Goal: Use online tool/utility: Utilize a website feature to perform a specific function

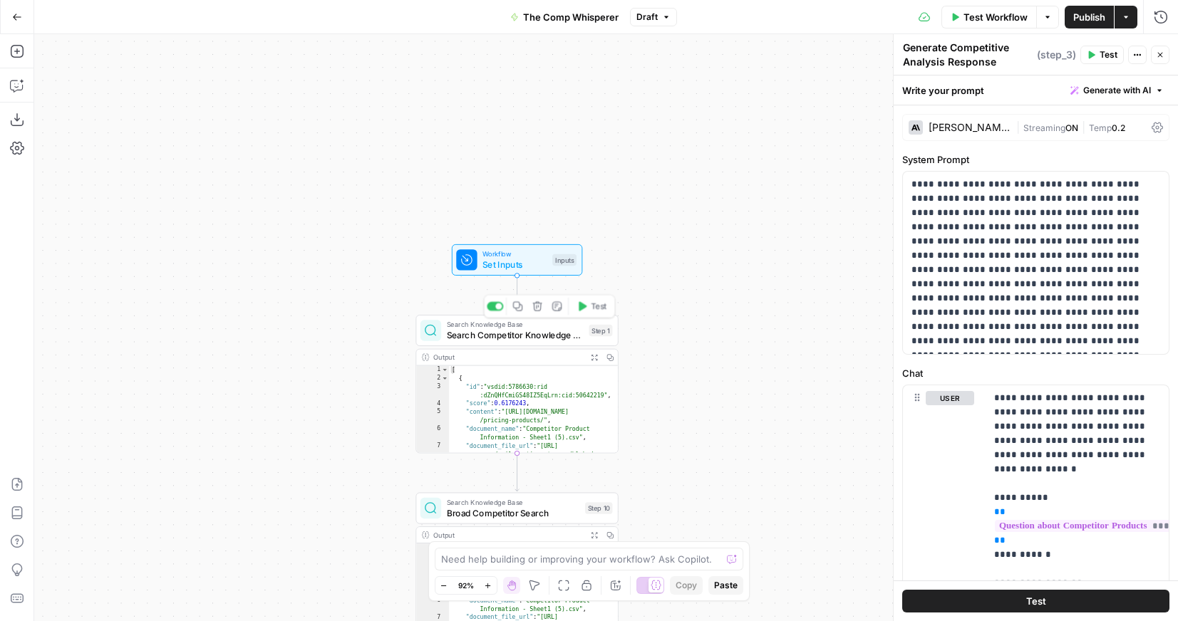
scroll to position [860, 0]
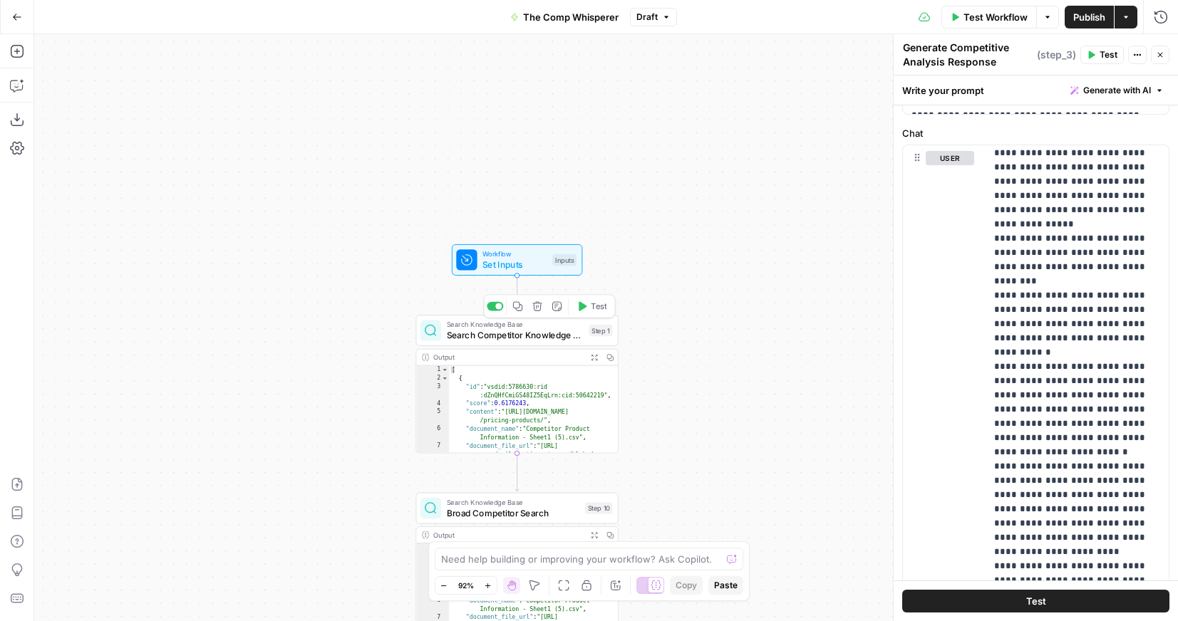
click at [525, 338] on span "Search Competitor Knowledge Base" at bounding box center [516, 334] width 138 height 13
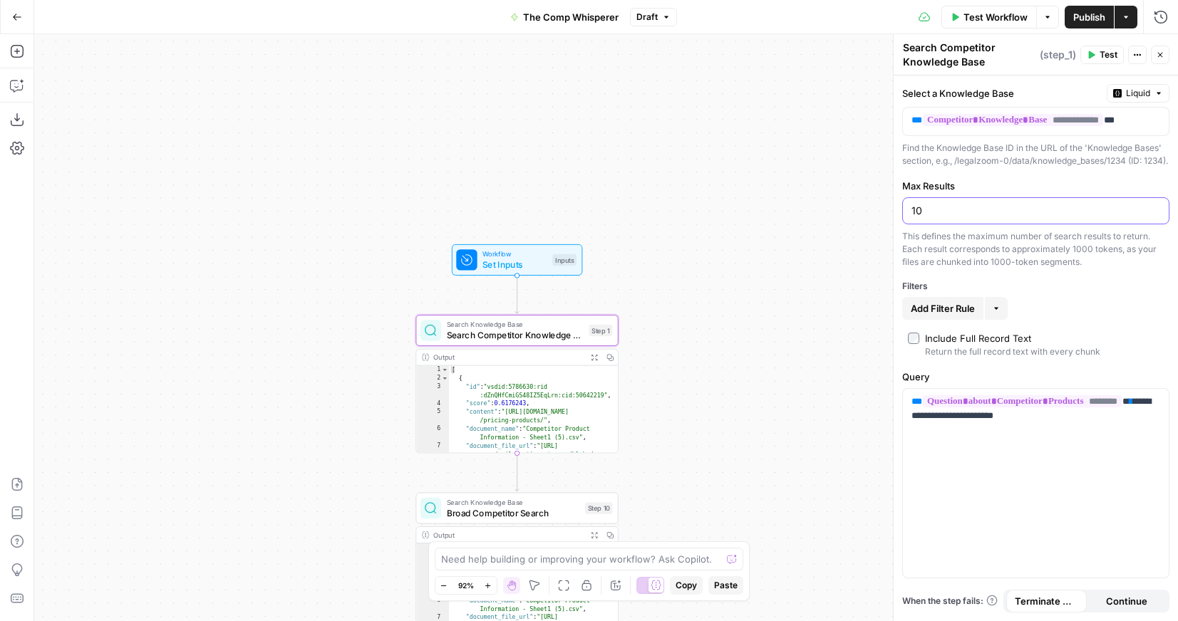
click at [952, 218] on input "10" at bounding box center [1035, 211] width 249 height 14
click at [789, 208] on div "Workflow Set Inputs Inputs Search Knowledge Base Search Competitor Knowledge Ba…" at bounding box center [606, 327] width 1144 height 587
click at [990, 16] on span "Test Workflow" at bounding box center [995, 17] width 64 height 14
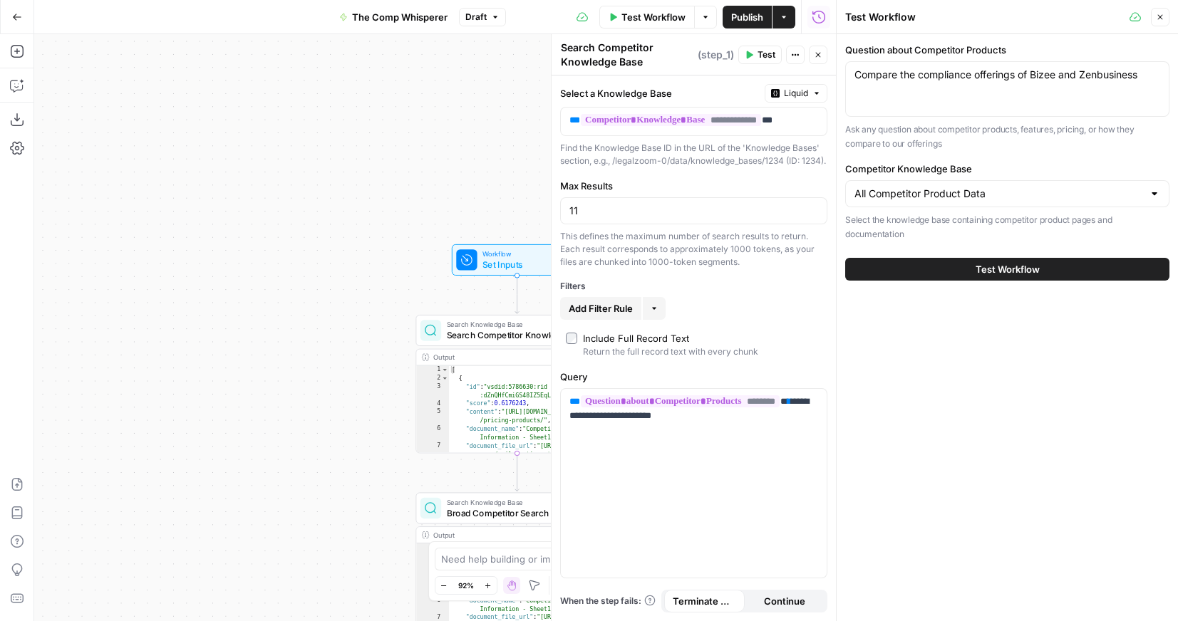
click at [958, 275] on button "Test Workflow" at bounding box center [1007, 269] width 324 height 23
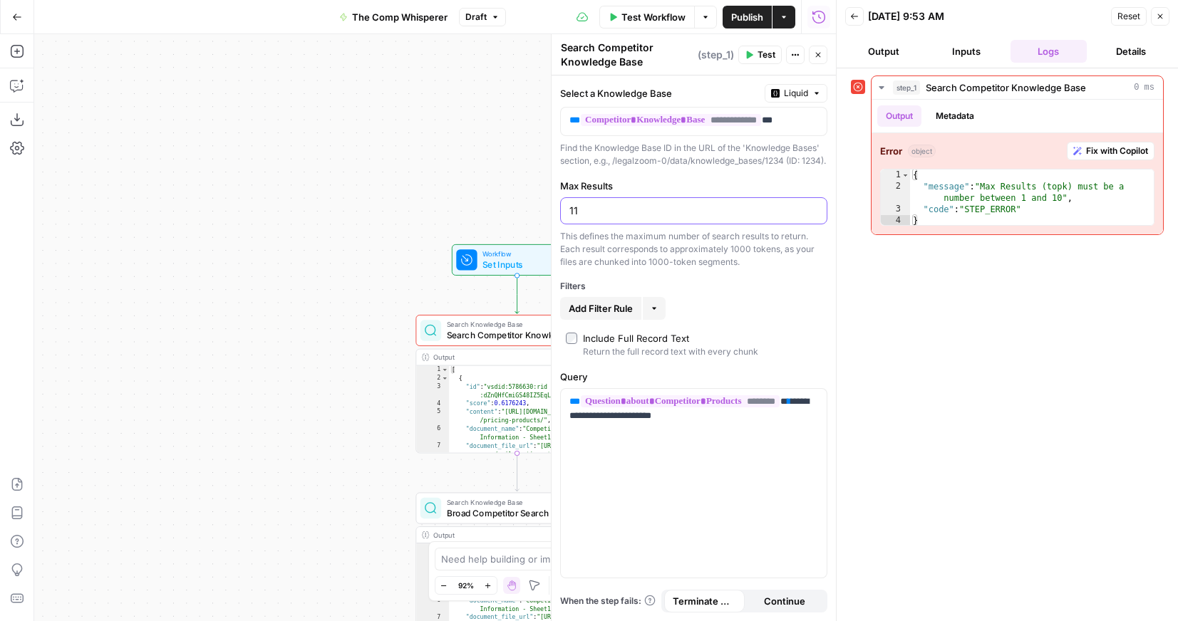
click at [601, 218] on input "11" at bounding box center [693, 211] width 249 height 14
type input "1"
click at [619, 316] on span "Add Filter Rule" at bounding box center [601, 308] width 64 height 14
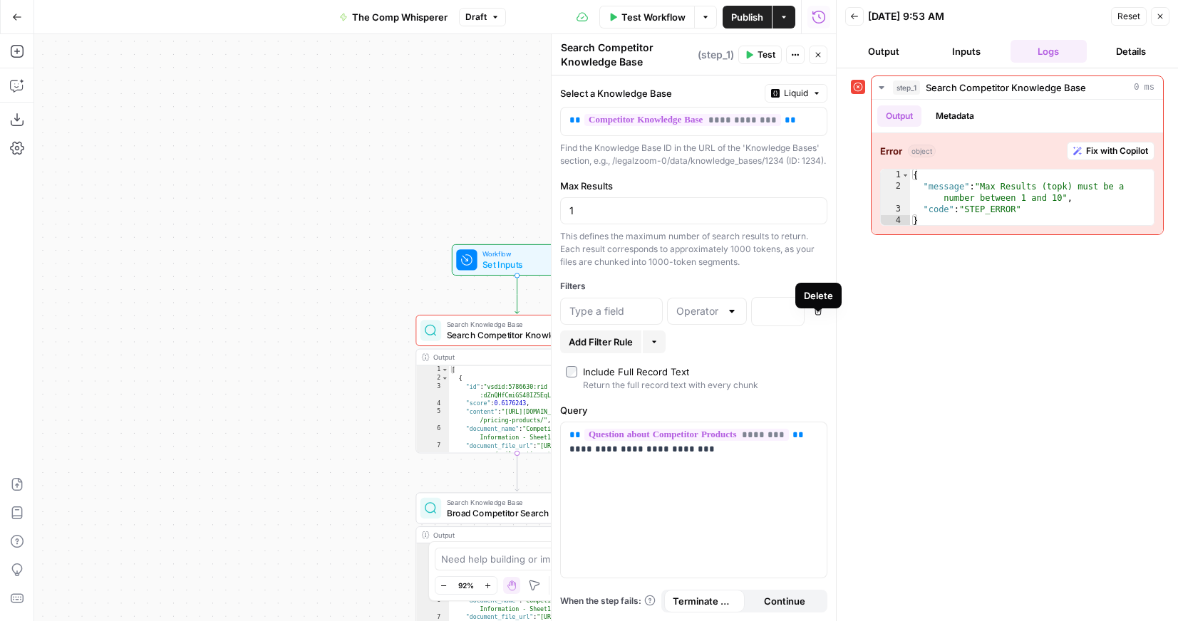
click at [822, 316] on icon "button" at bounding box center [818, 311] width 9 height 9
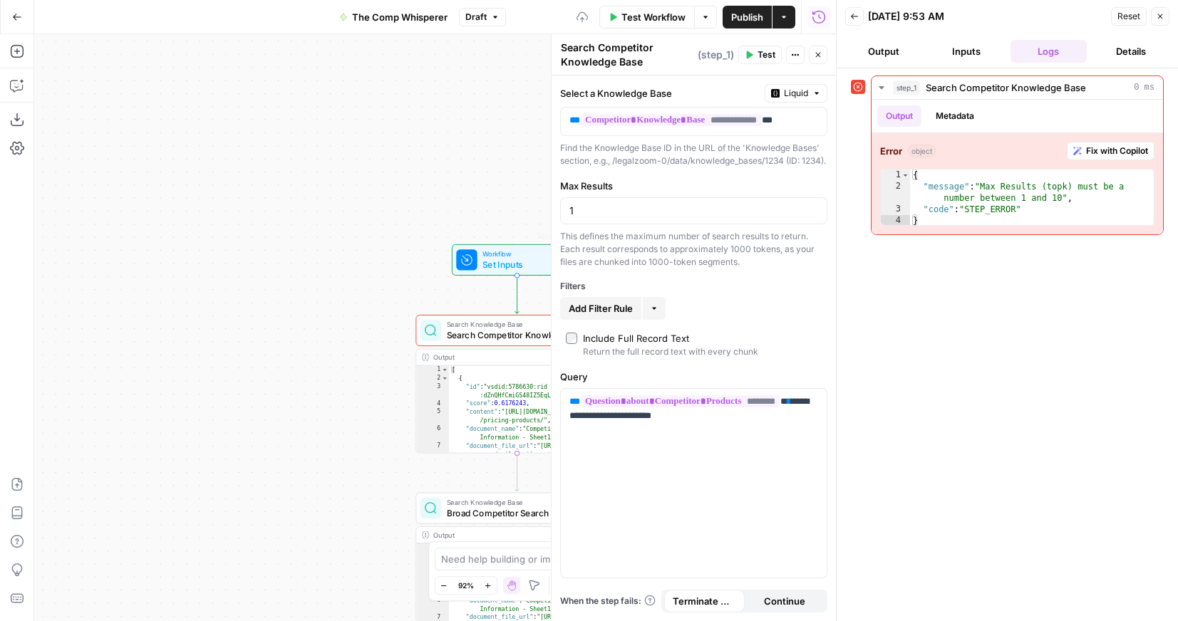
click at [363, 261] on div "Workflow Set Inputs Inputs Test Step Error Search Knowledge Base Search Competi…" at bounding box center [435, 327] width 802 height 587
click at [11, 86] on icon "button" at bounding box center [17, 85] width 14 height 14
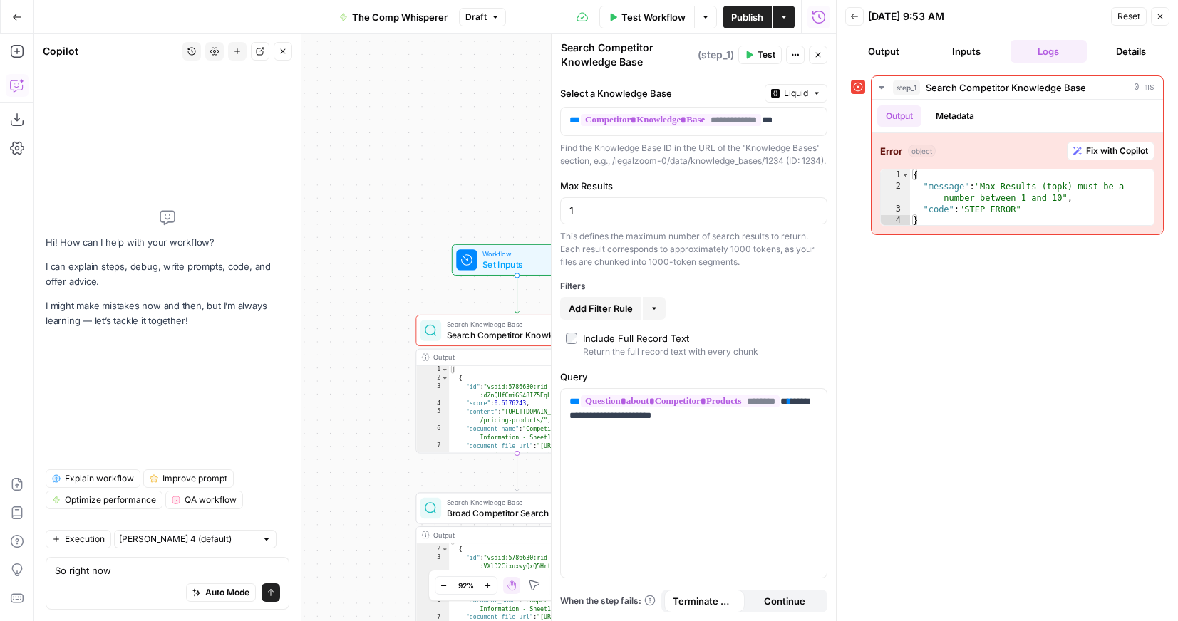
type textarea "So right now"
click at [605, 224] on div "1" at bounding box center [693, 210] width 267 height 27
type input "10"
click at [150, 569] on textarea "So right now" at bounding box center [167, 571] width 225 height 14
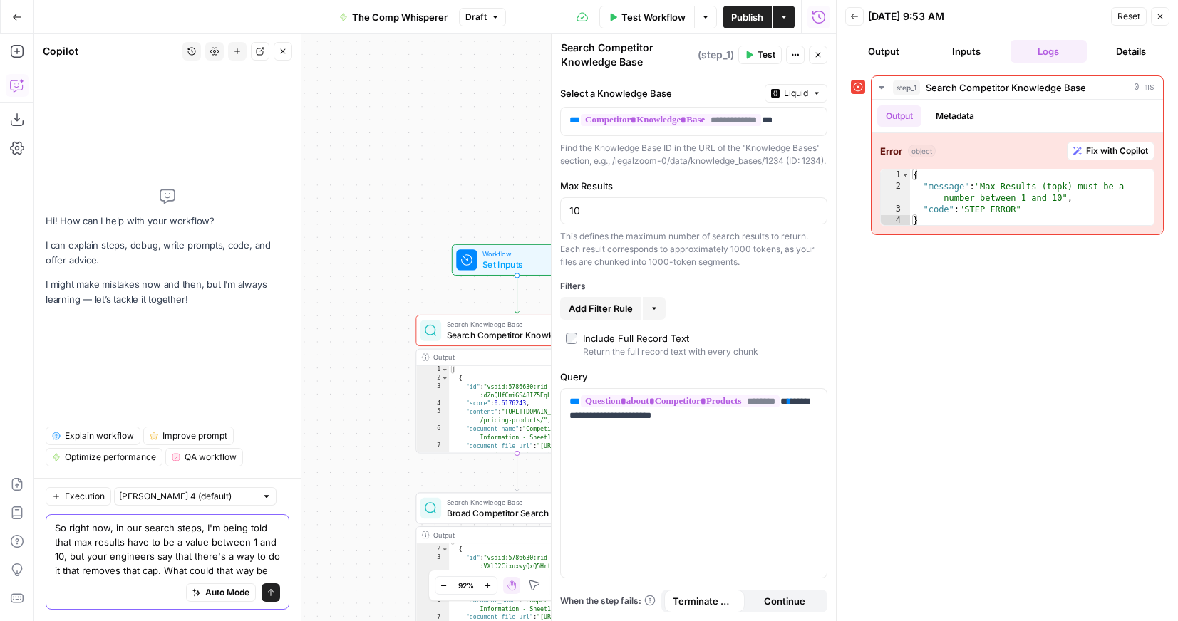
type textarea "So right now, in our search steps, I'm being told that max results have to be a…"
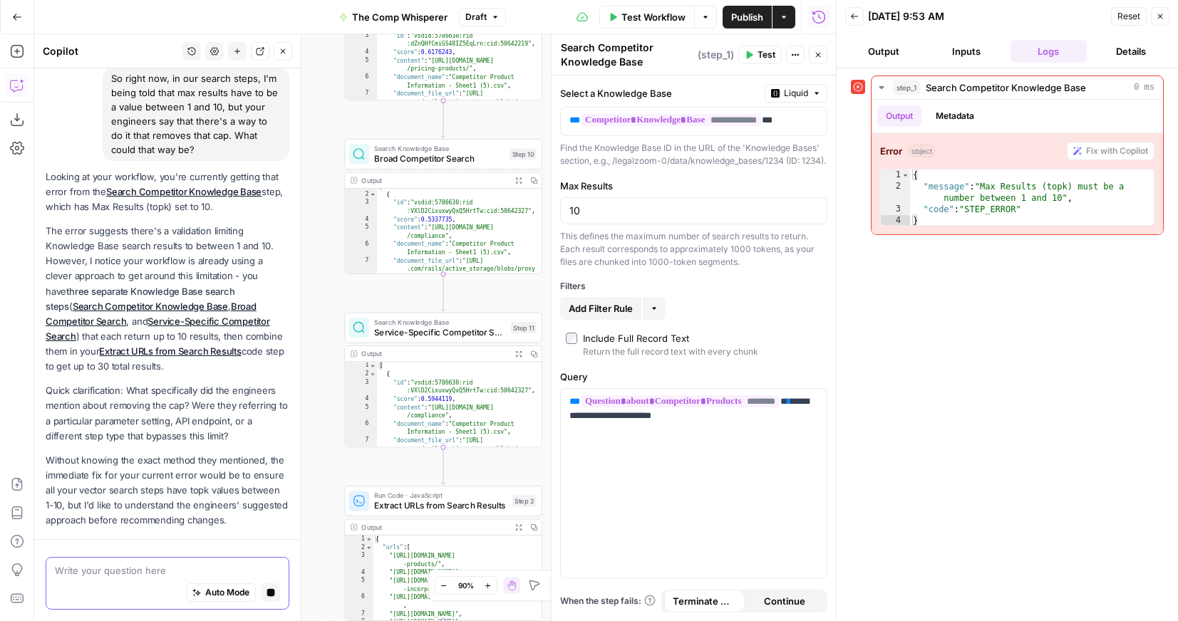
scroll to position [157, 0]
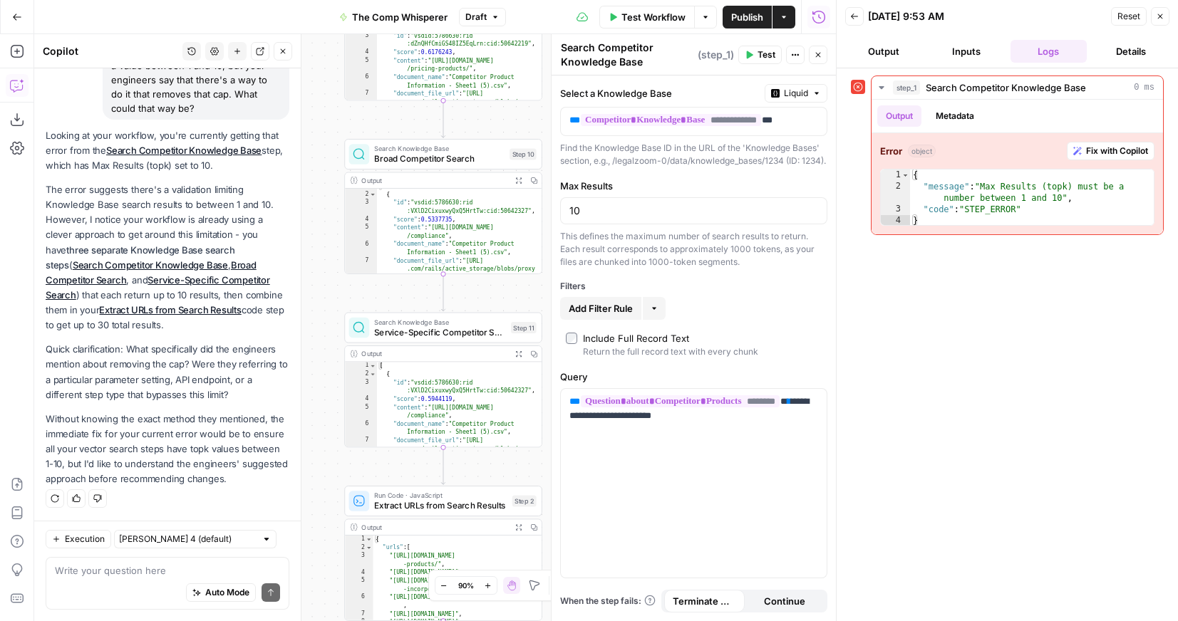
click at [123, 561] on div "Write your question here Auto Mode Send" at bounding box center [168, 583] width 244 height 53
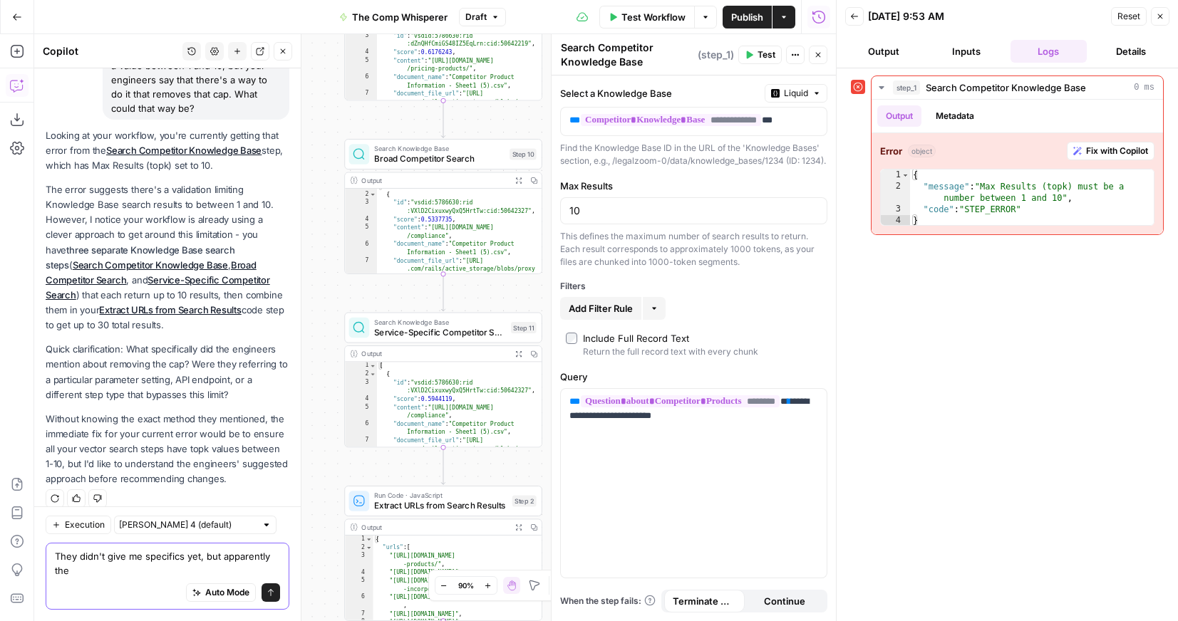
scroll to position [171, 0]
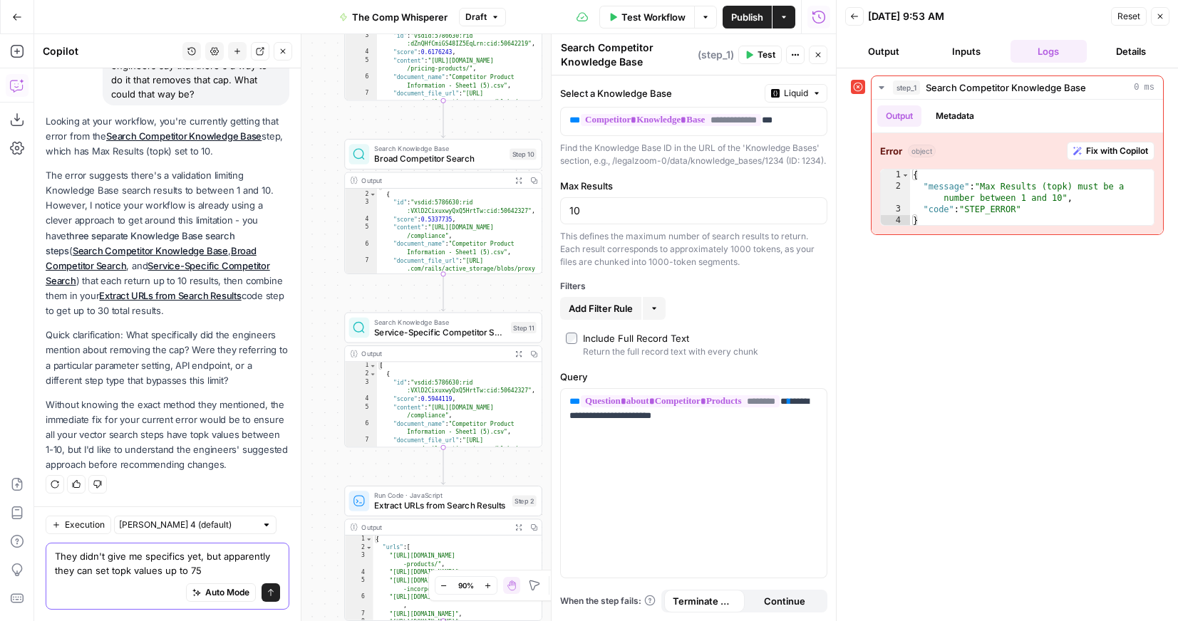
type textarea "They didn't give me specifics yet, but apparently they can set topk values up t…"
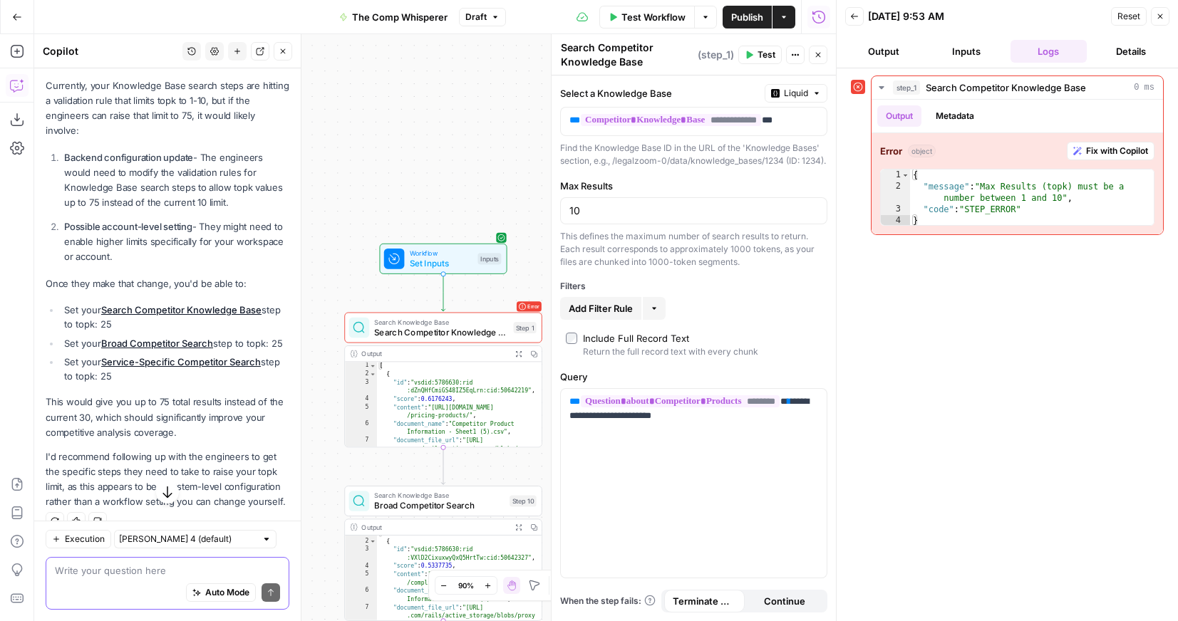
scroll to position [711, 0]
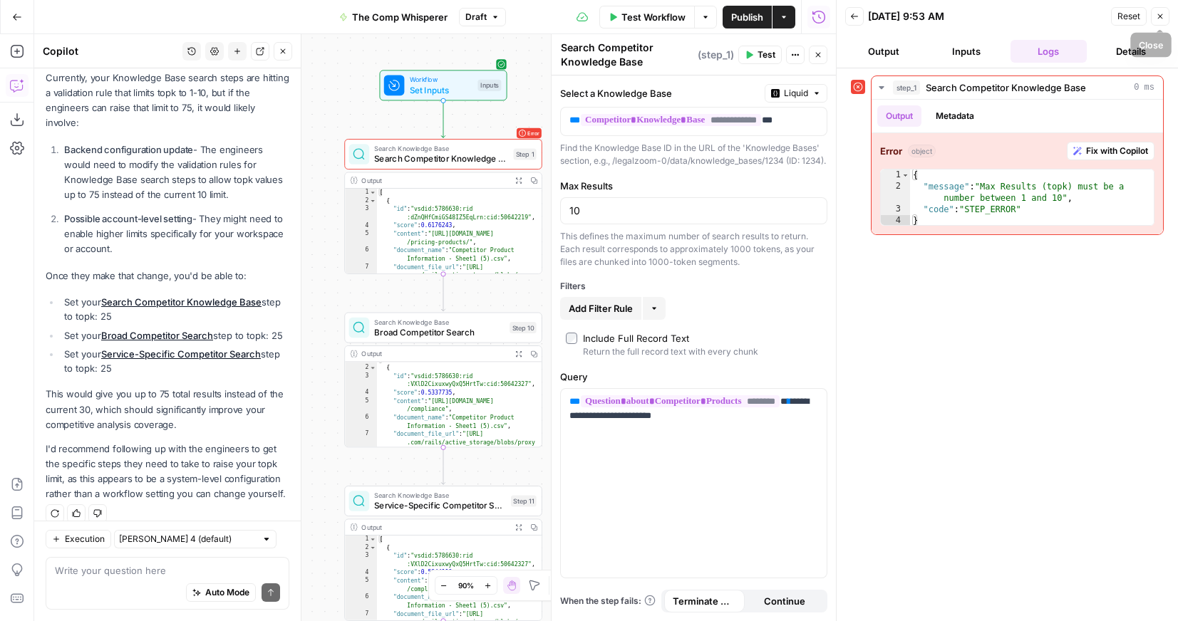
click at [1156, 19] on icon "button" at bounding box center [1160, 16] width 9 height 9
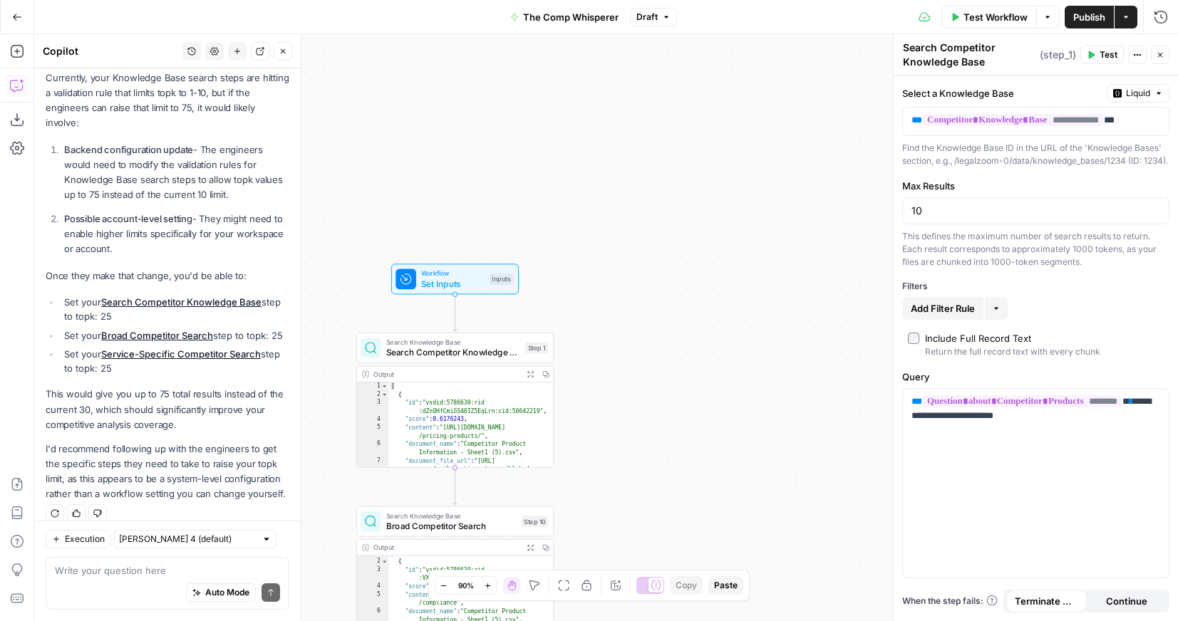
click at [16, 14] on icon "button" at bounding box center [17, 17] width 10 height 10
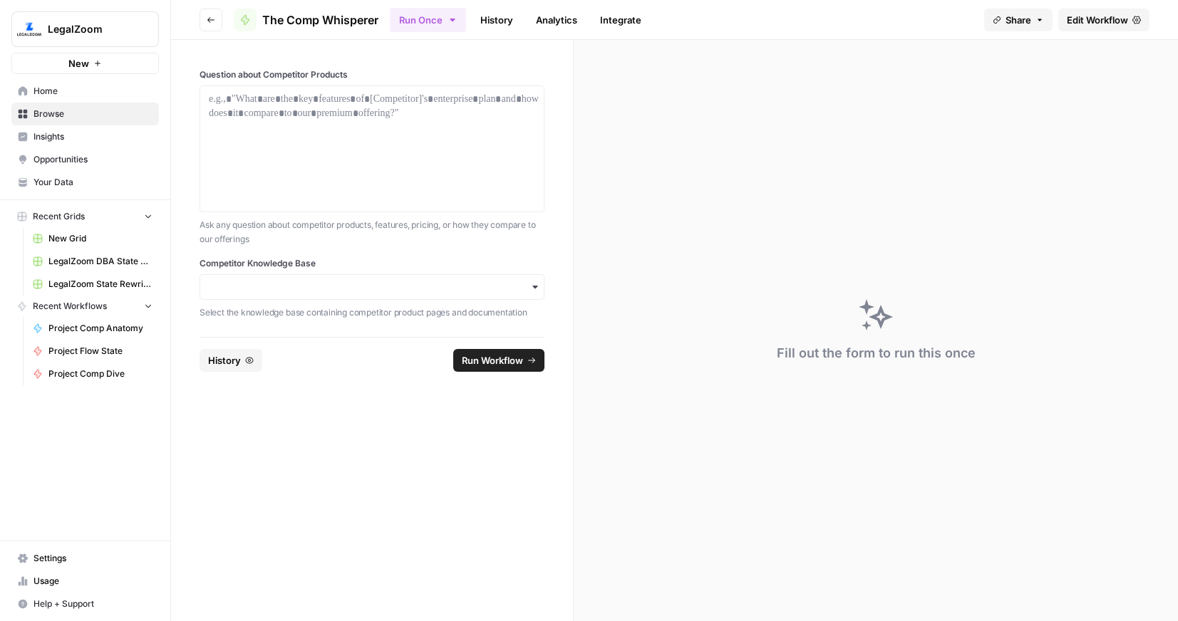
click at [266, 279] on div "button" at bounding box center [372, 287] width 345 height 26
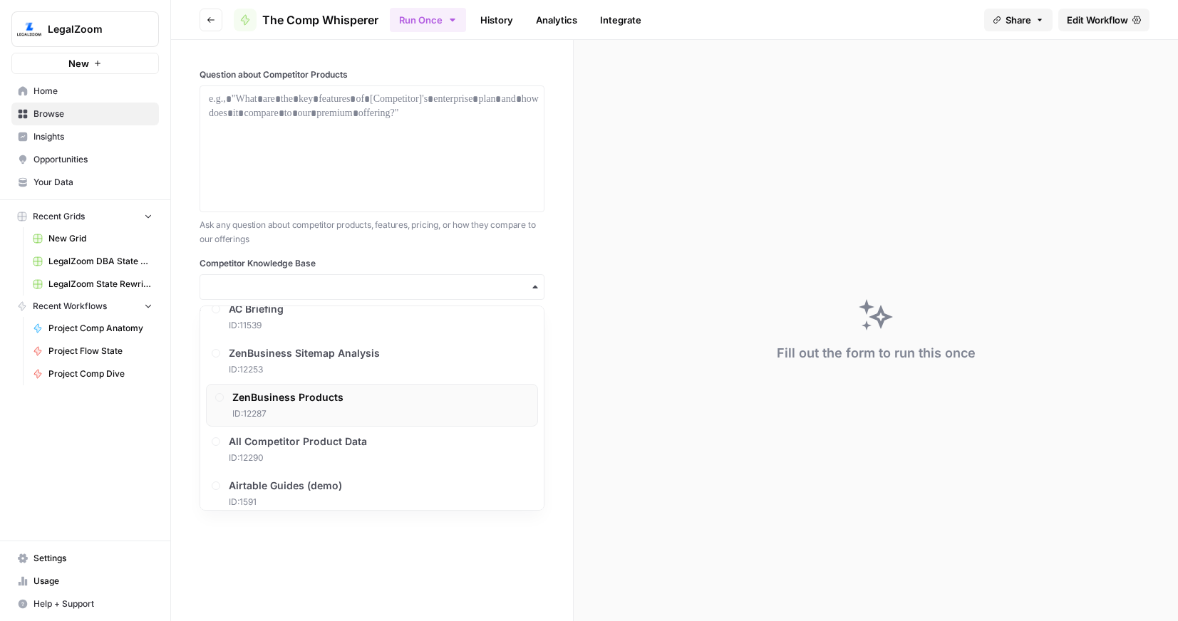
scroll to position [205, 0]
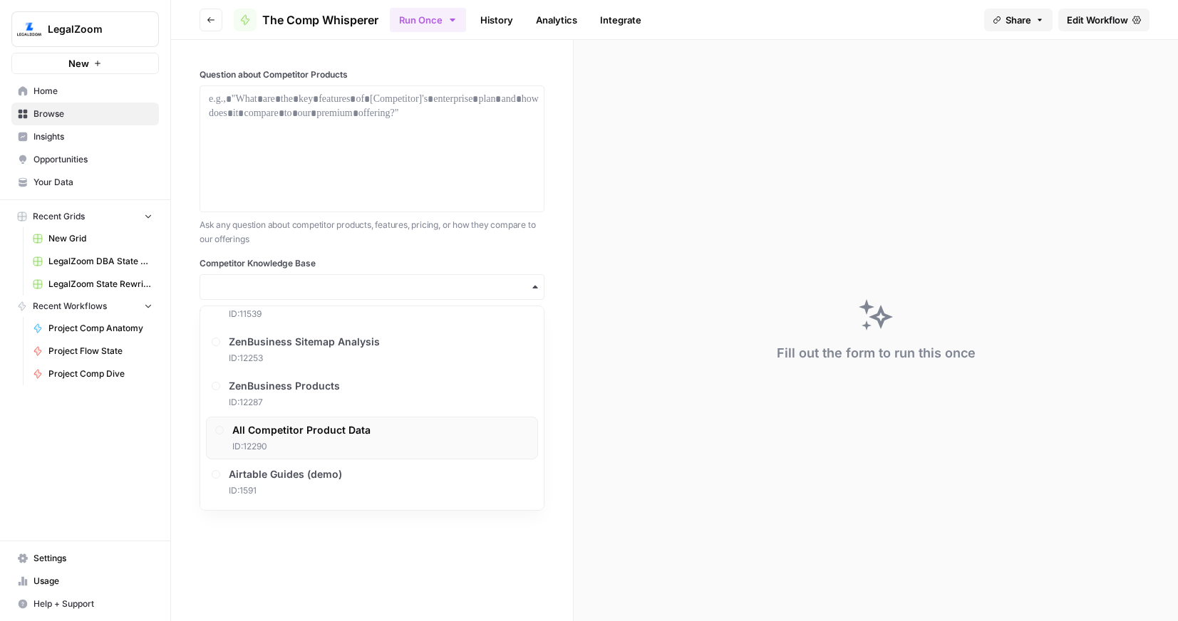
click at [304, 442] on span "ID: 12290" at bounding box center [301, 446] width 138 height 13
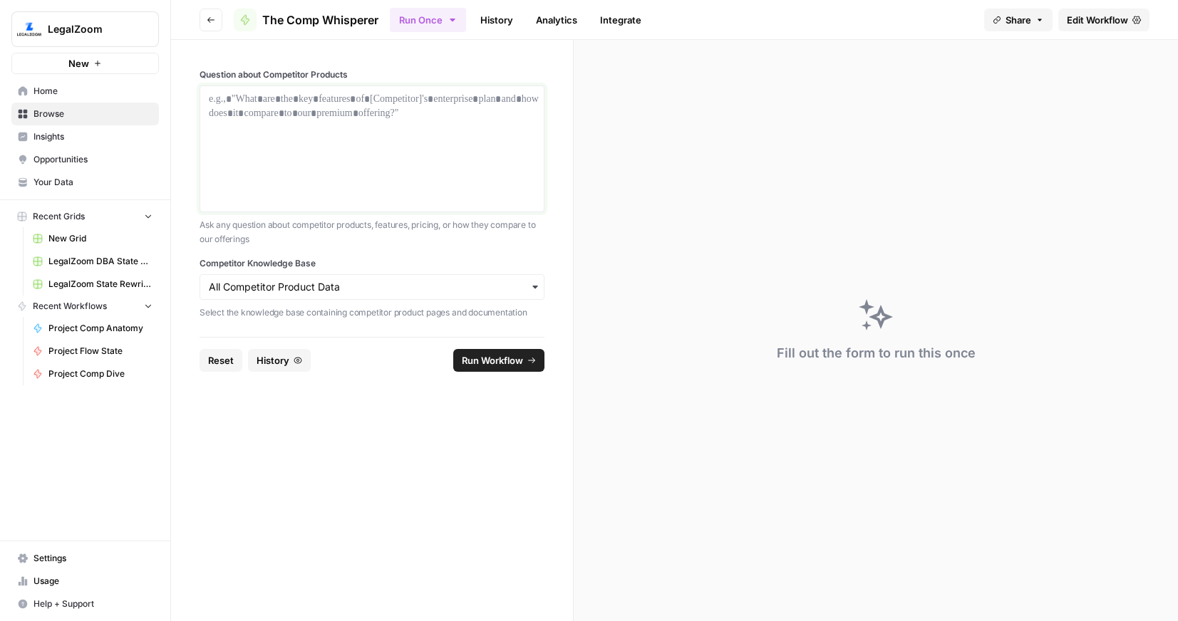
click at [312, 148] on div at bounding box center [372, 149] width 326 height 114
click at [494, 358] on span "Run Workflow" at bounding box center [492, 360] width 61 height 14
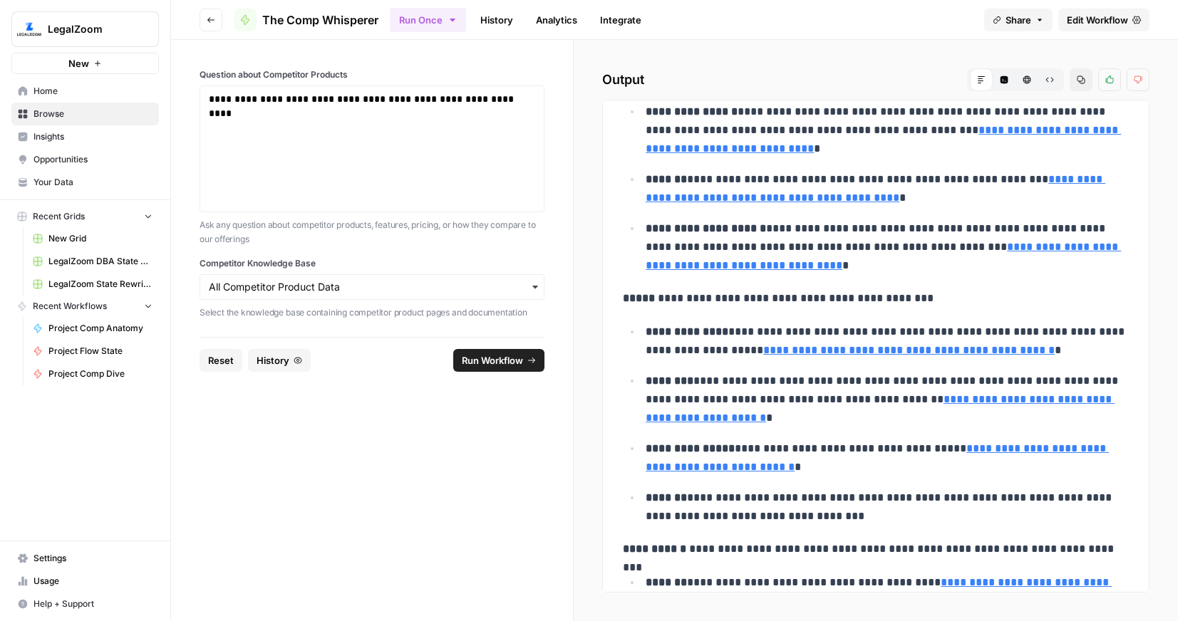
scroll to position [336, 0]
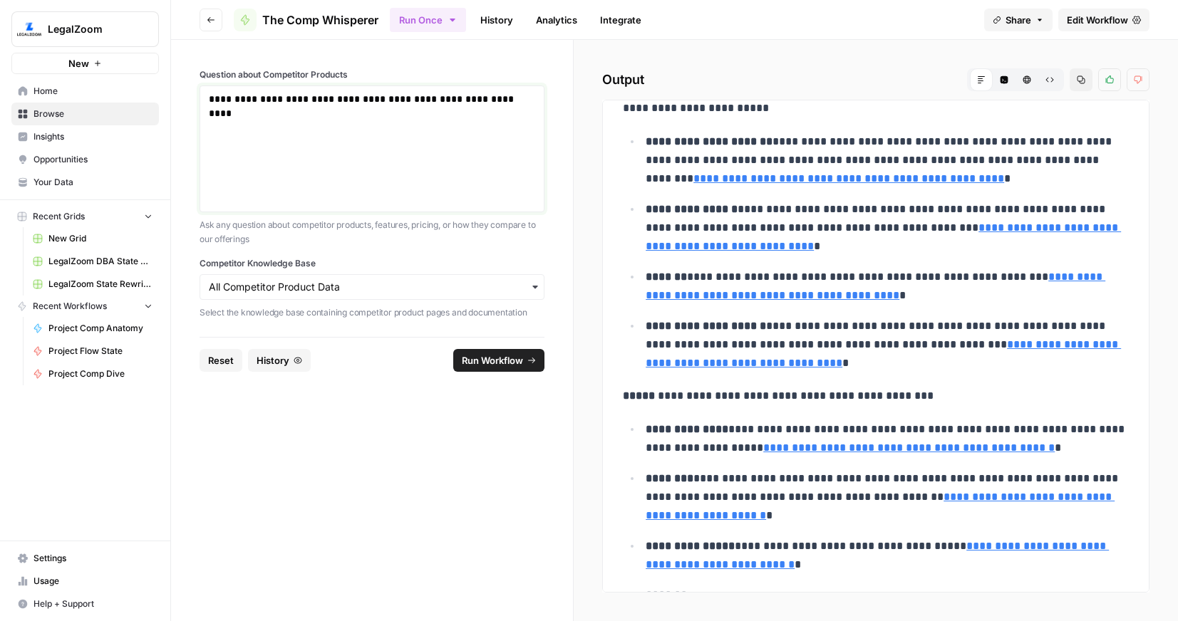
click at [293, 101] on p "**********" at bounding box center [372, 99] width 326 height 14
click at [304, 97] on p "**********" at bounding box center [372, 99] width 326 height 14
click at [485, 355] on span "Run Workflow" at bounding box center [492, 360] width 61 height 14
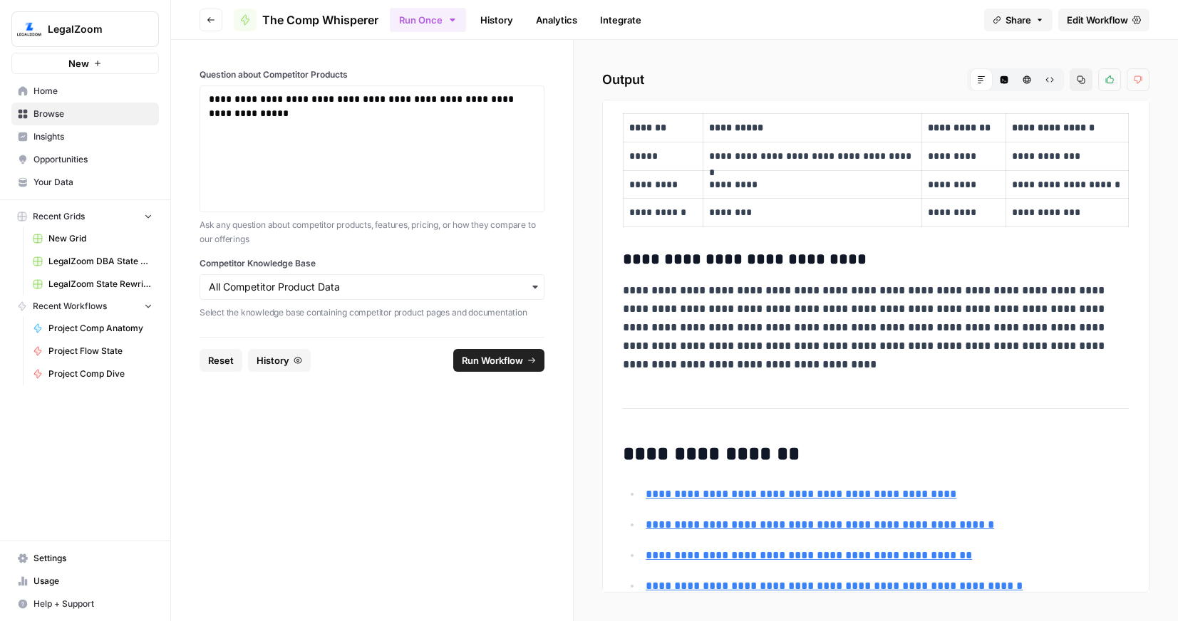
scroll to position [1394, 0]
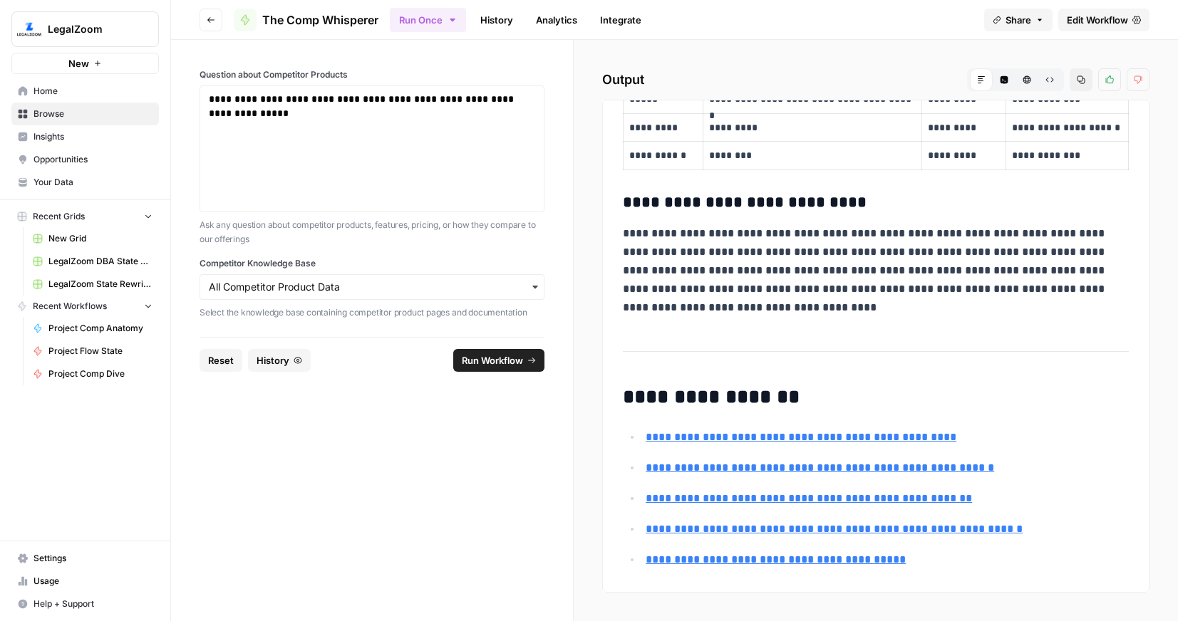
click at [1097, 15] on span "Edit Workflow" at bounding box center [1097, 20] width 61 height 14
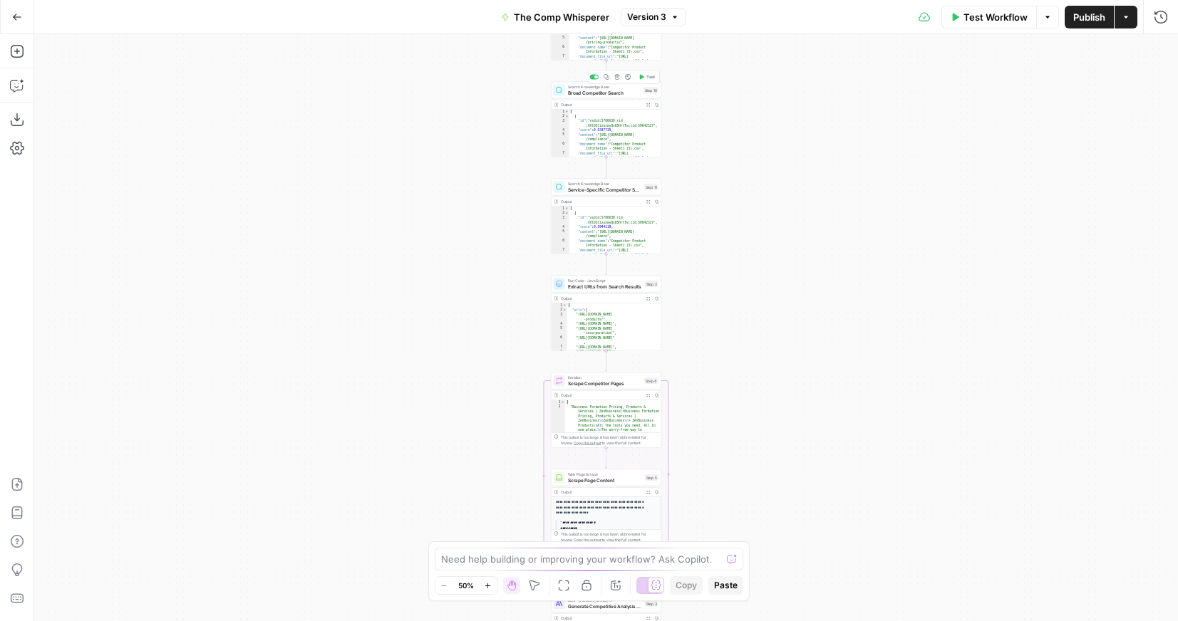
click at [593, 95] on span "Broad Competitor Search" at bounding box center [604, 92] width 73 height 7
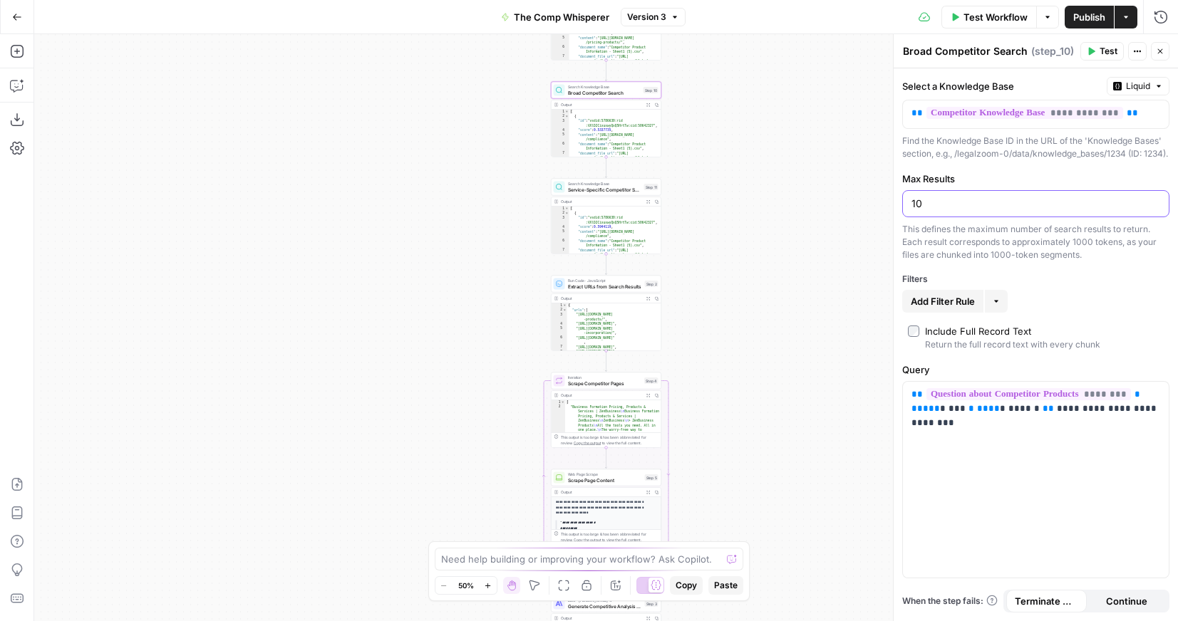
click at [933, 211] on input "10" at bounding box center [1035, 204] width 249 height 14
type input "100"
click at [603, 197] on div "Output Expand Output Copy 1 2 3 4 5 6 7 [ { "id" : "vsdid:5786630:rid :VXlD2Cix…" at bounding box center [606, 225] width 110 height 57
click at [606, 190] on span "Service-Specific Competitor Search" at bounding box center [604, 189] width 73 height 7
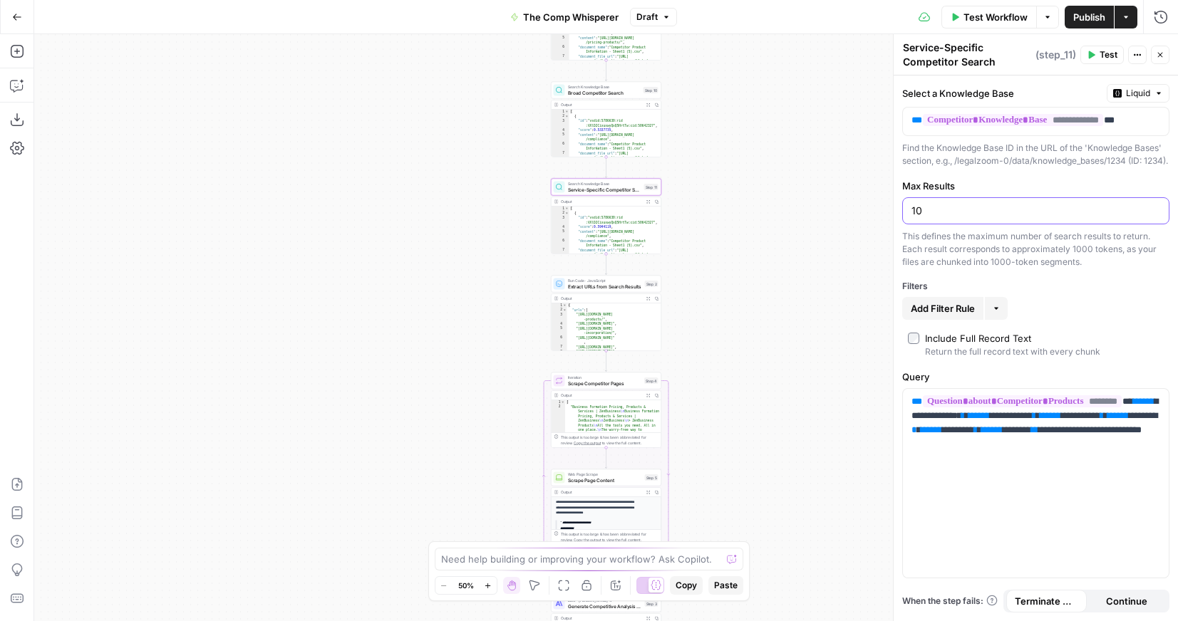
click at [959, 218] on input "10" at bounding box center [1035, 211] width 249 height 14
type input "100"
click at [783, 274] on div "Workflow Set Inputs Inputs Search Knowledge Base Search Competitor Knowledge Ba…" at bounding box center [606, 327] width 1144 height 587
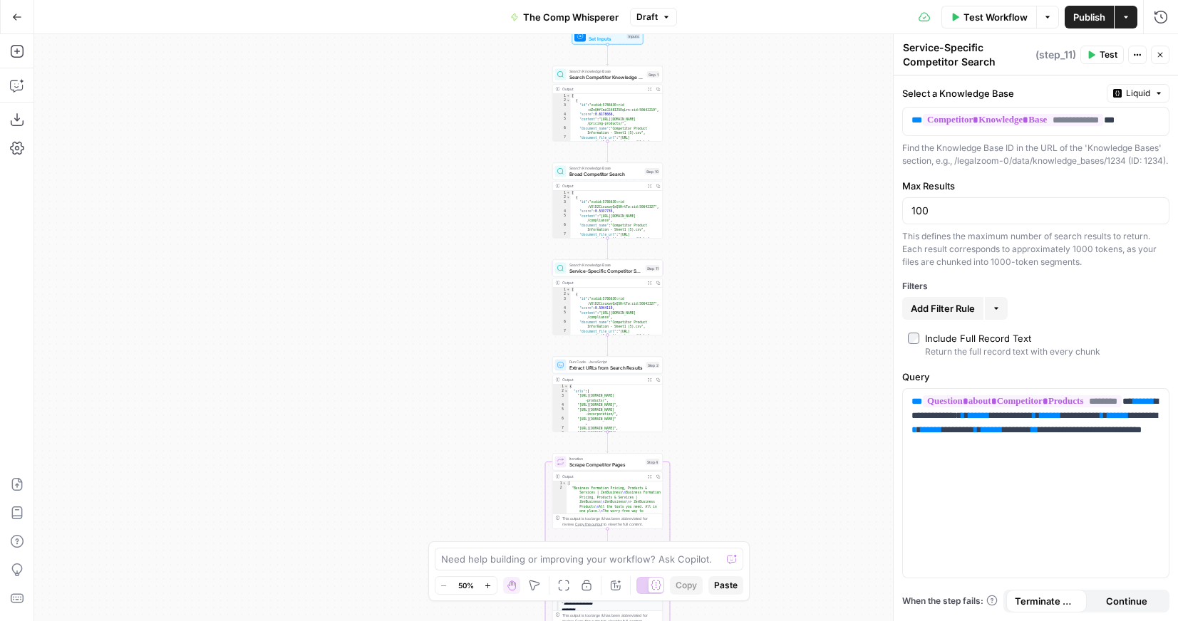
click at [608, 76] on span "Search Competitor Knowledge Base" at bounding box center [606, 76] width 75 height 7
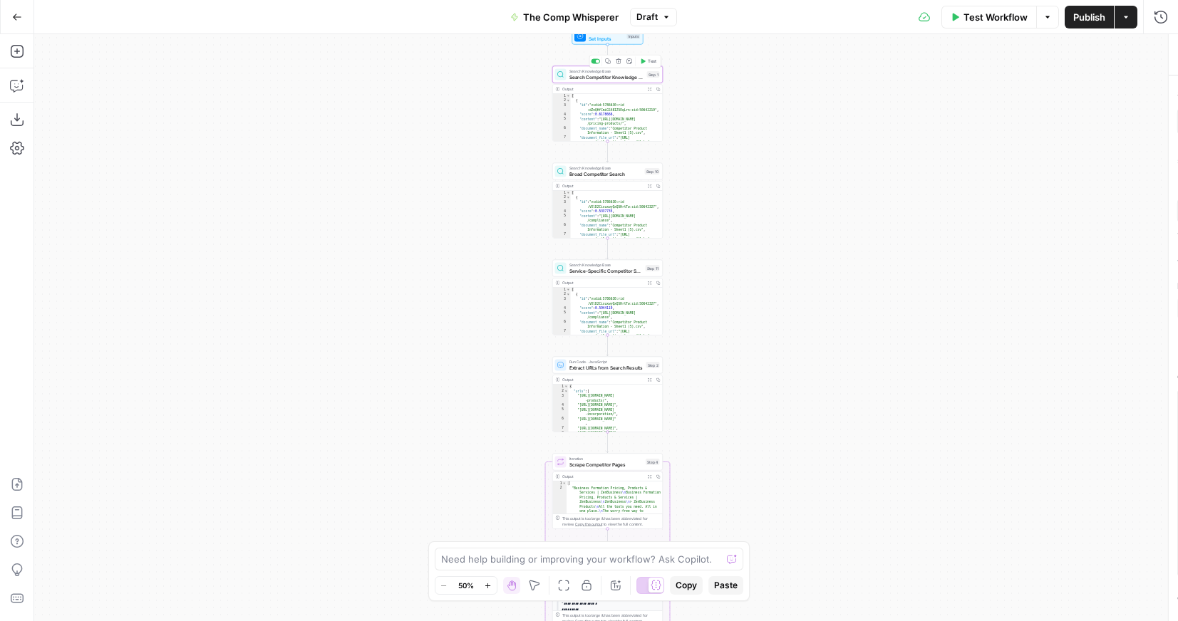
type textarea "Search Competitor Knowledge Base"
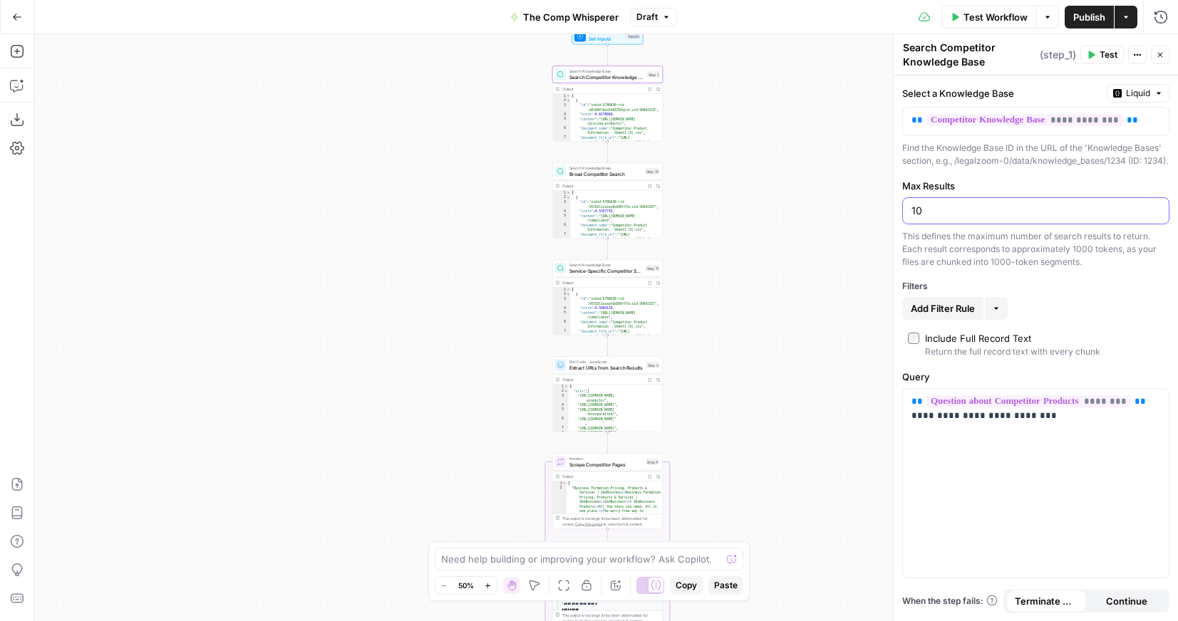
click at [945, 218] on input "10" at bounding box center [1035, 211] width 249 height 14
type input "100"
click at [1091, 14] on span "Publish" at bounding box center [1089, 17] width 32 height 14
click at [996, 24] on span "Test Workflow" at bounding box center [995, 17] width 64 height 14
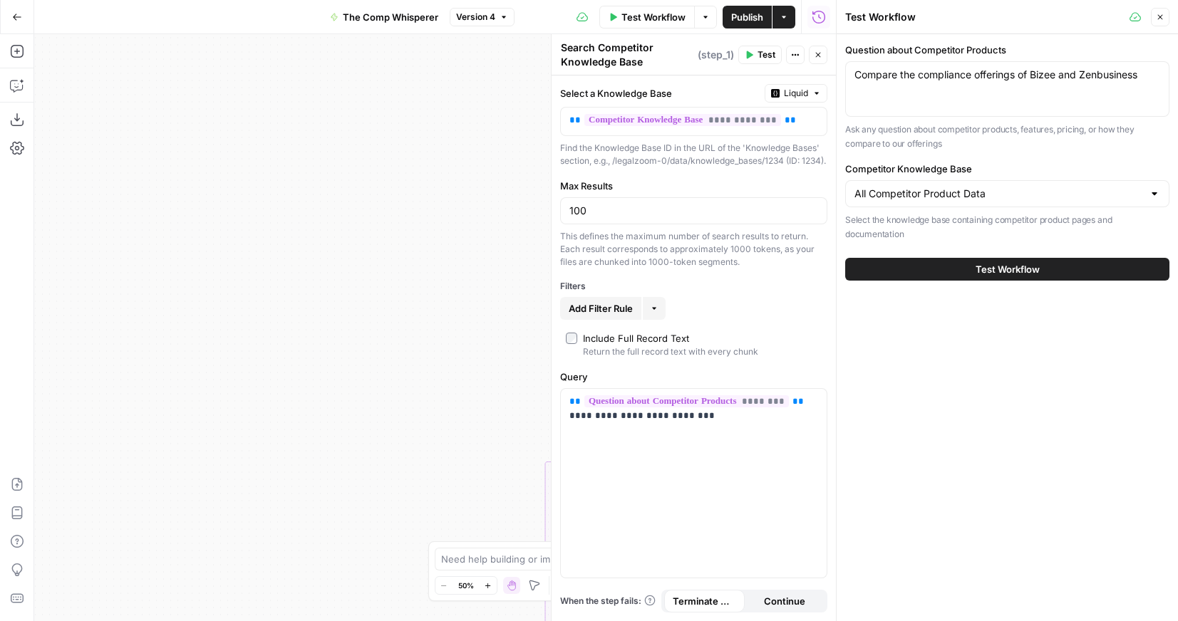
click at [1012, 266] on span "Test Workflow" at bounding box center [1007, 269] width 64 height 14
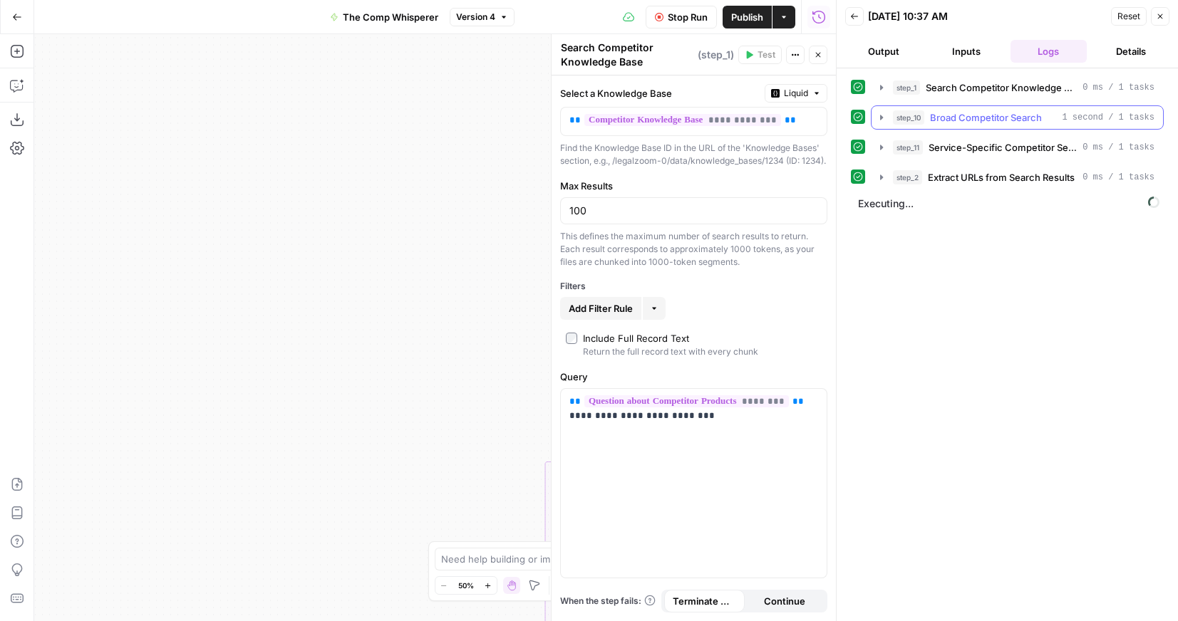
click at [881, 118] on icon "button" at bounding box center [881, 117] width 3 height 5
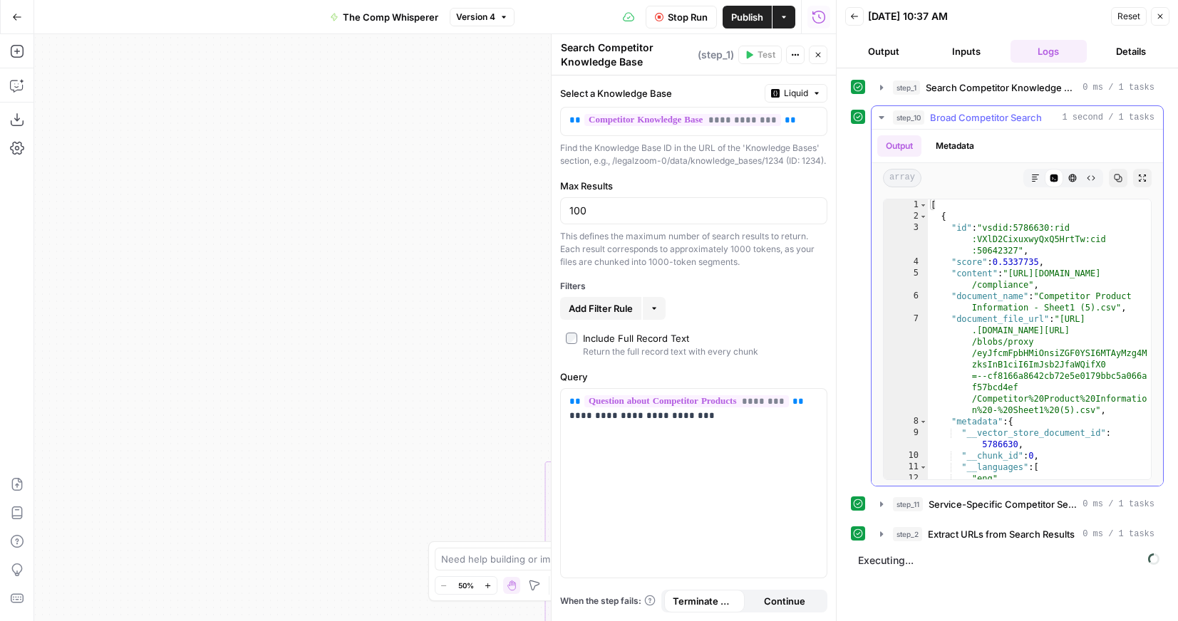
click at [881, 118] on icon "button" at bounding box center [881, 117] width 5 height 3
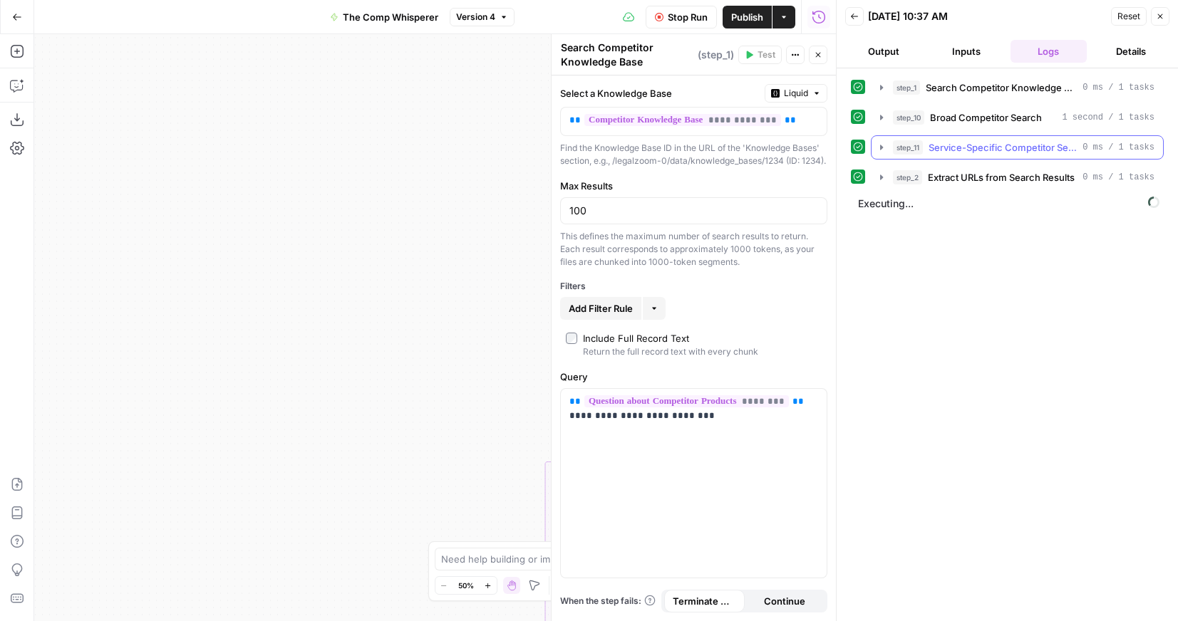
click at [882, 145] on icon "button" at bounding box center [881, 147] width 11 height 11
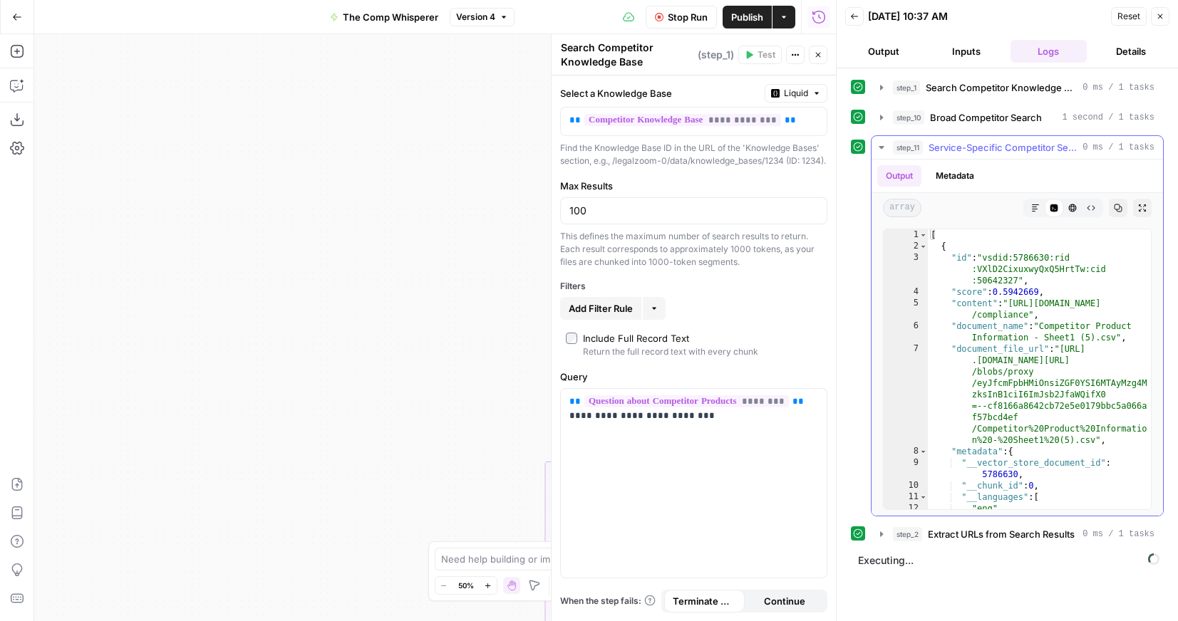
click at [882, 145] on icon "button" at bounding box center [881, 147] width 11 height 11
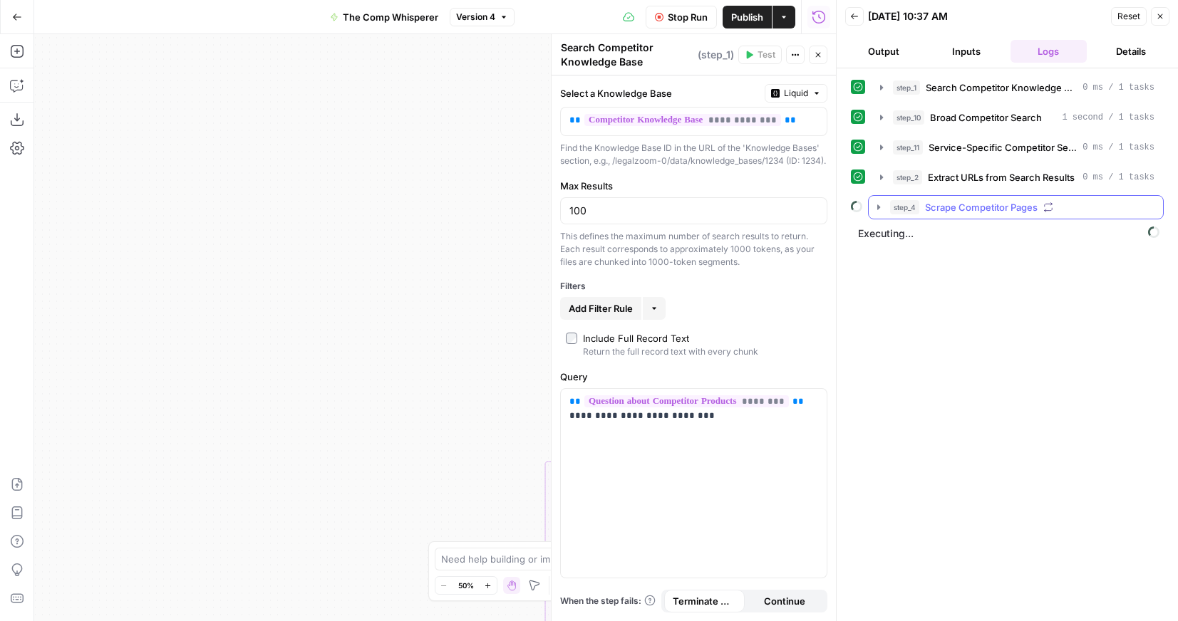
click at [876, 208] on icon "button" at bounding box center [878, 207] width 11 height 11
click at [879, 182] on icon "button" at bounding box center [881, 177] width 11 height 11
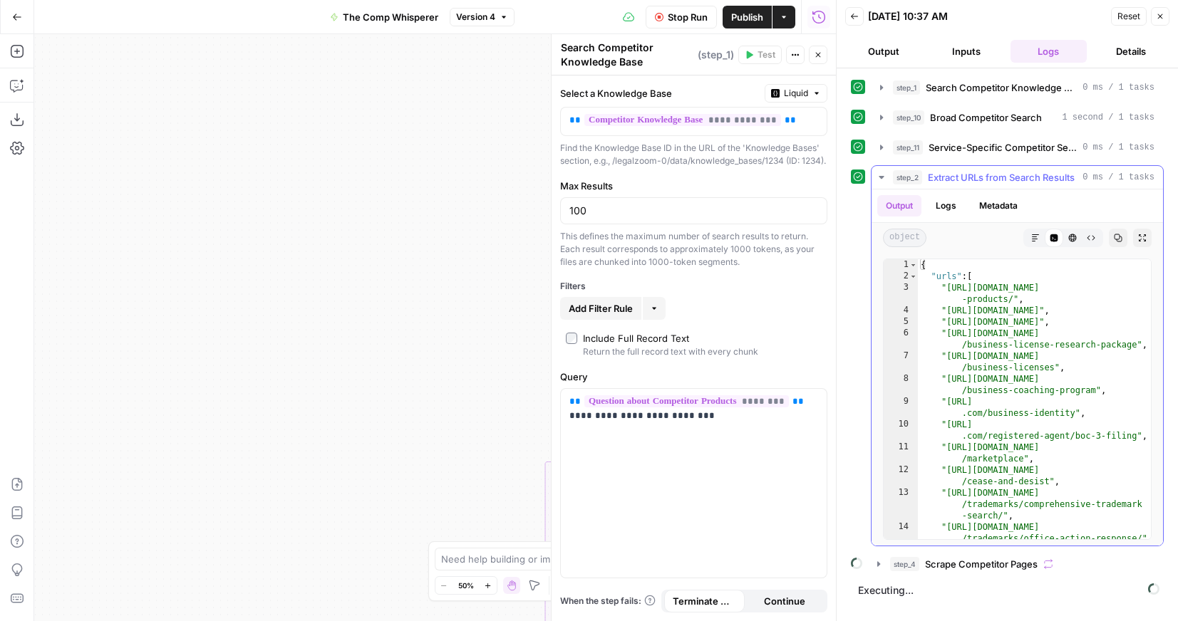
click at [884, 183] on button "step_2 Extract URLs from Search Results 0 ms / 1 tasks" at bounding box center [1016, 177] width 291 height 23
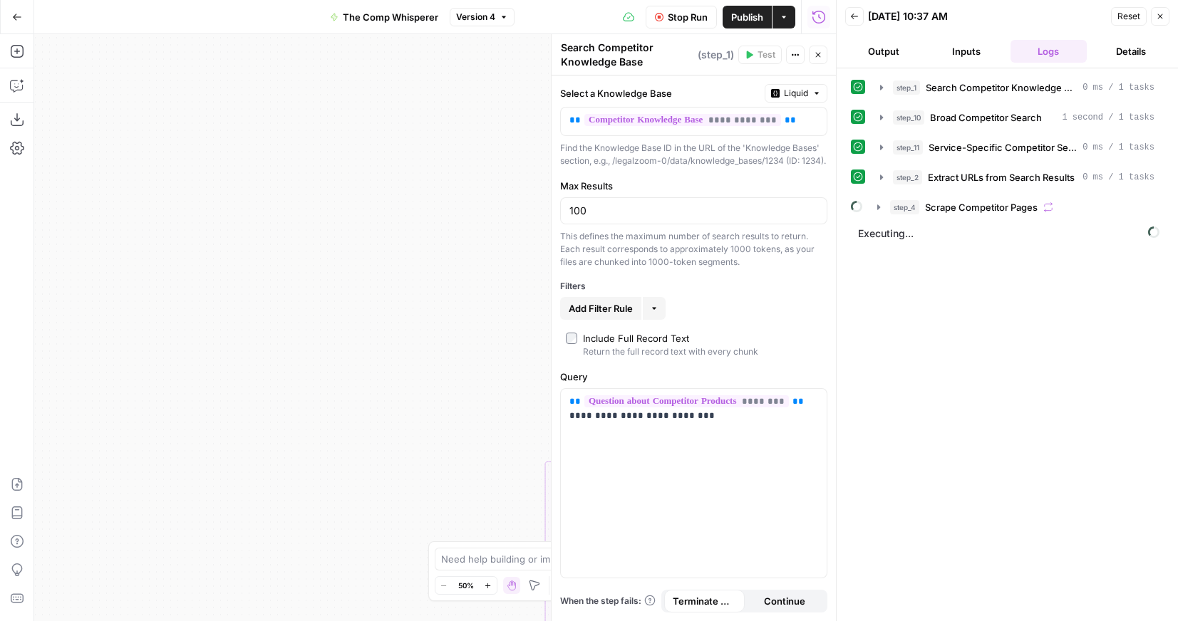
click at [821, 56] on icon "button" at bounding box center [818, 55] width 9 height 9
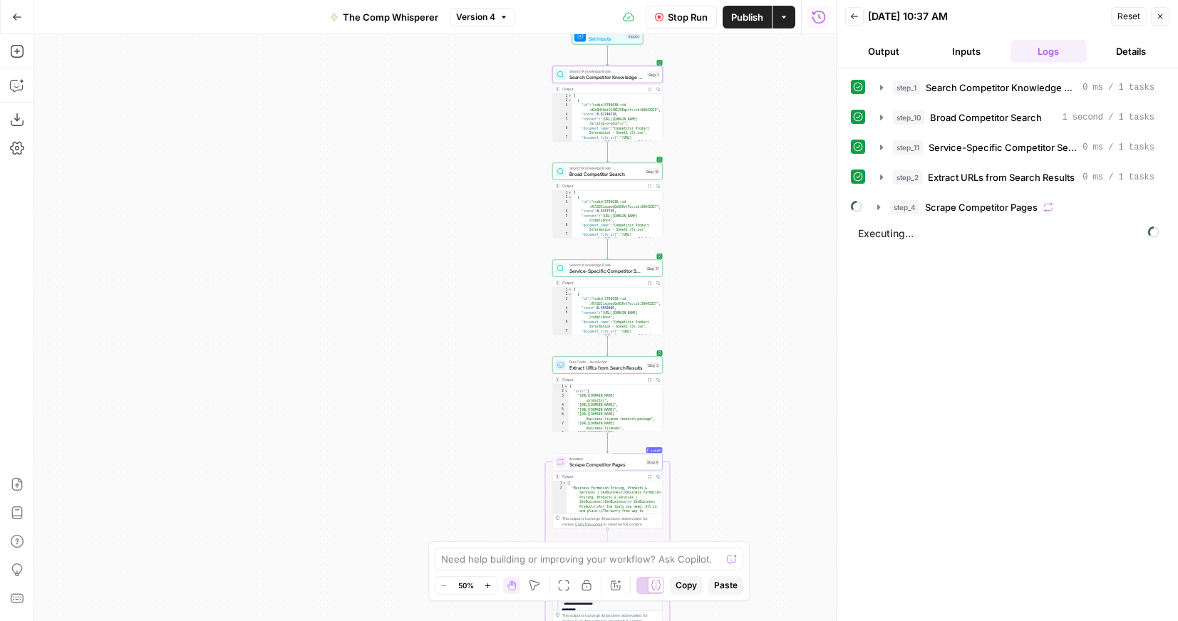
click at [1161, 20] on icon "button" at bounding box center [1160, 16] width 9 height 9
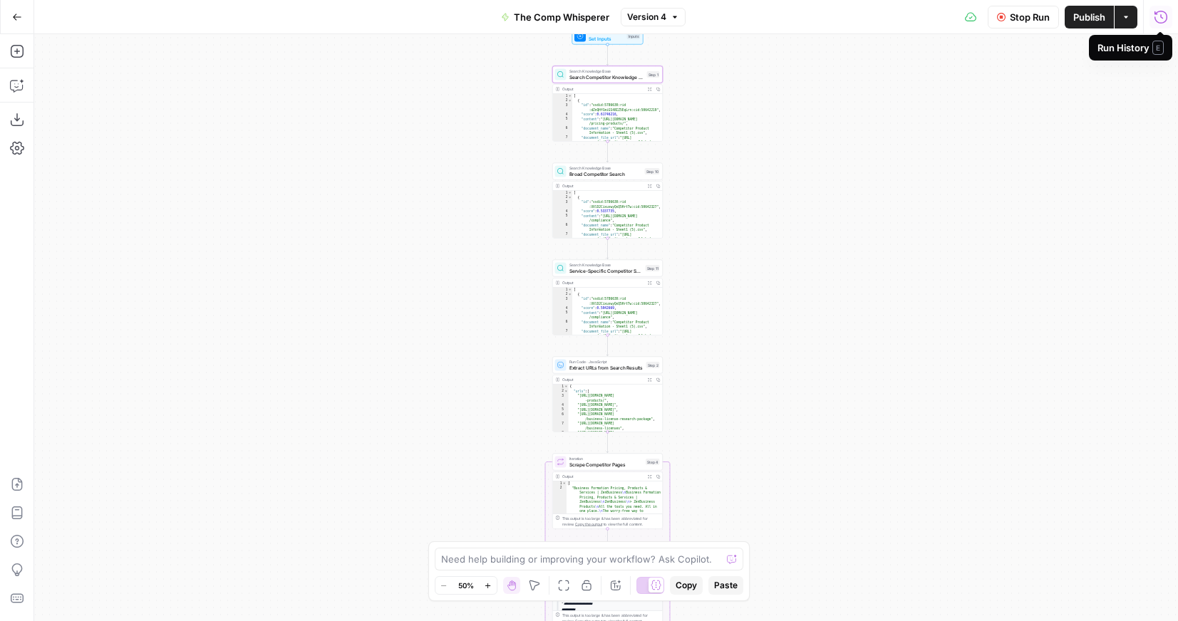
click at [9, 17] on button "Go Back" at bounding box center [17, 17] width 26 height 26
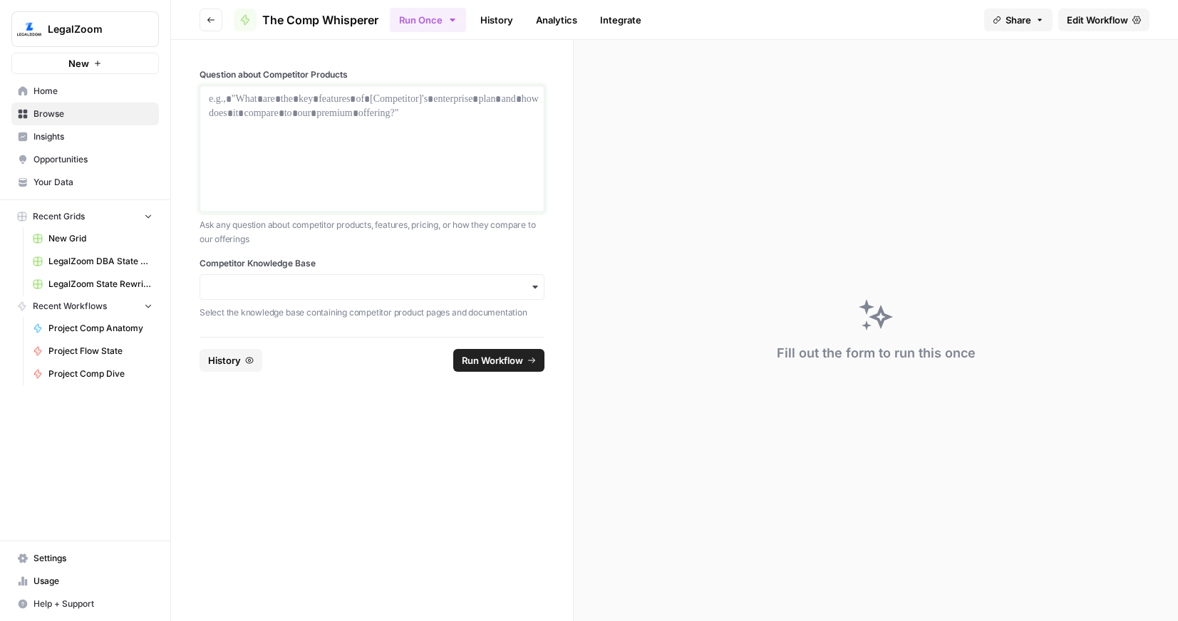
click at [383, 144] on div at bounding box center [372, 149] width 326 height 114
click at [361, 290] on input "Competitor Knowledge Base" at bounding box center [372, 287] width 326 height 14
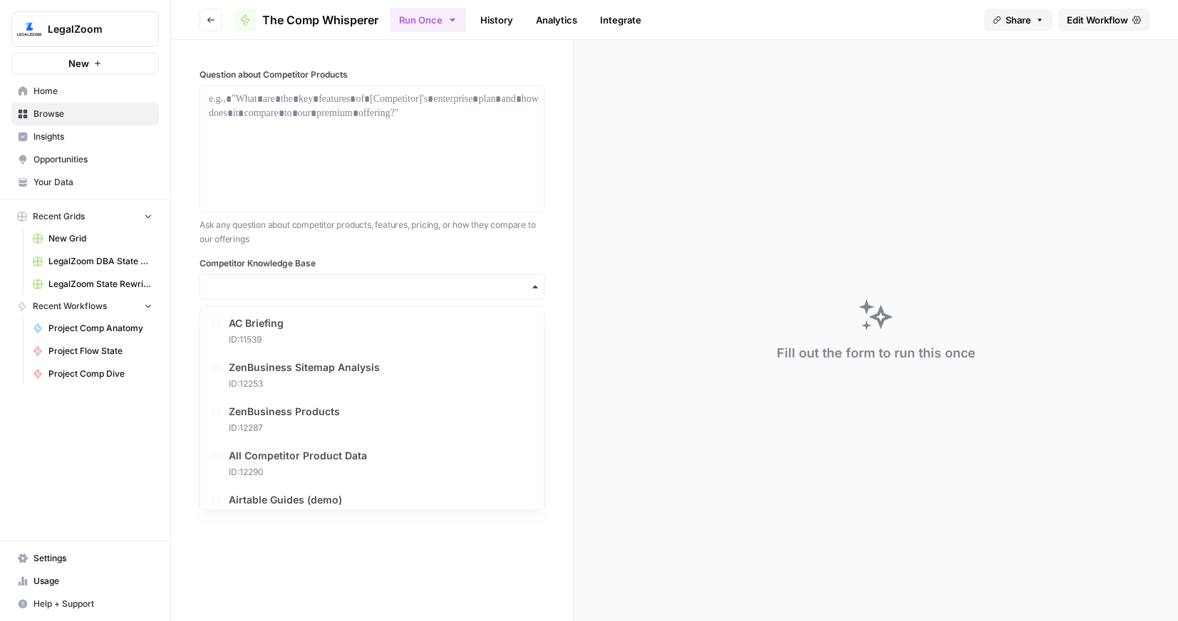
scroll to position [185, 0]
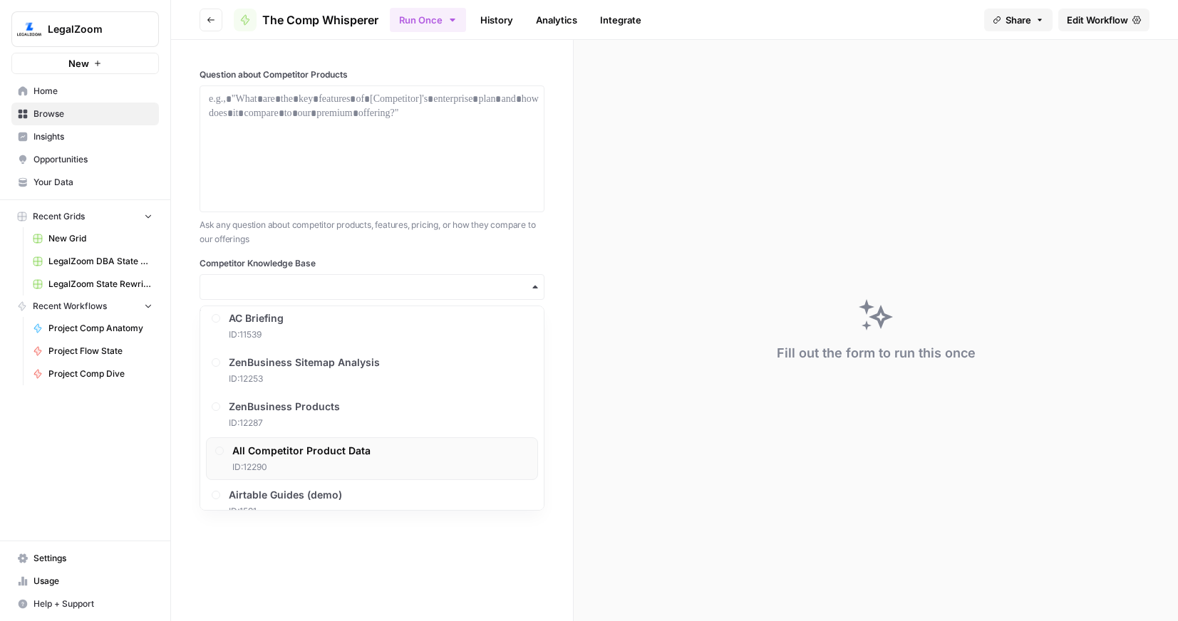
click at [305, 455] on span "All Competitor Product Data" at bounding box center [301, 451] width 138 height 14
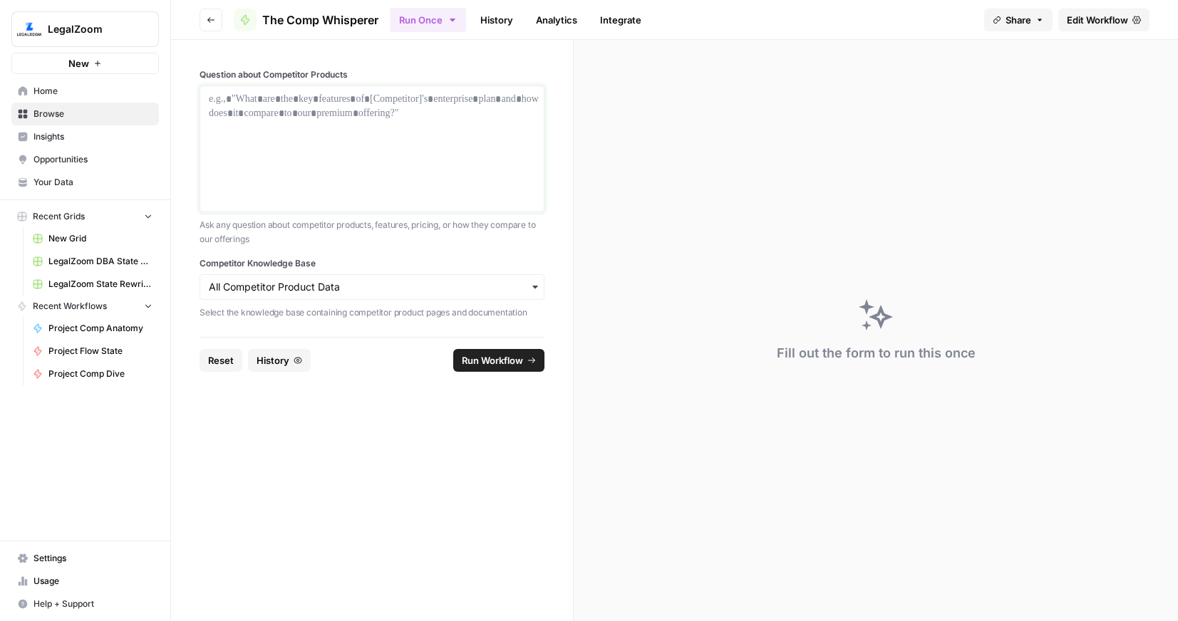
click at [345, 143] on div at bounding box center [372, 149] width 326 height 114
click at [506, 353] on span "Run Workflow" at bounding box center [492, 360] width 61 height 14
